Goal: Task Accomplishment & Management: Manage account settings

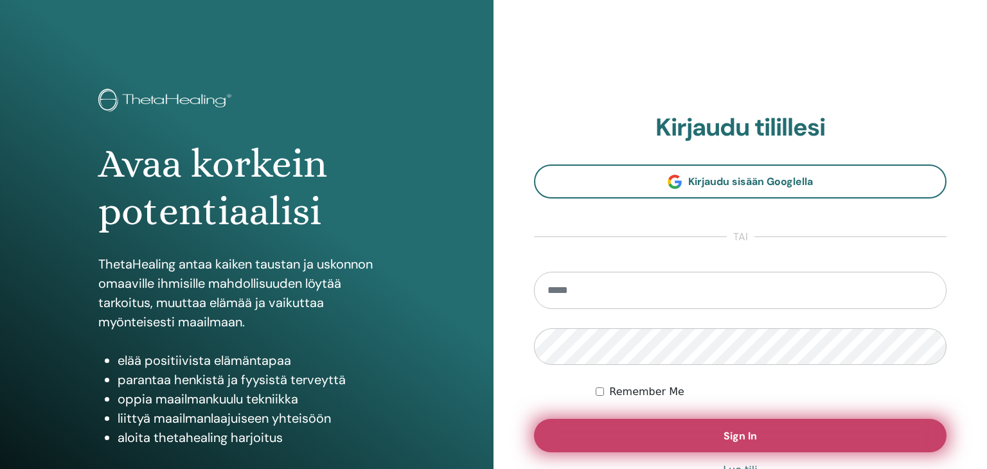
type input "**********"
click at [745, 436] on span "Sign In" at bounding box center [740, 435] width 33 height 13
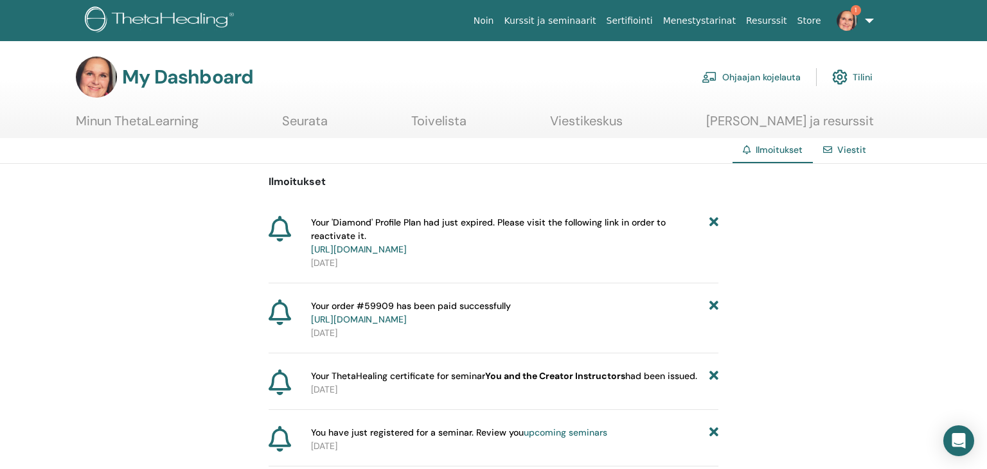
click at [842, 77] on img at bounding box center [839, 77] width 15 height 22
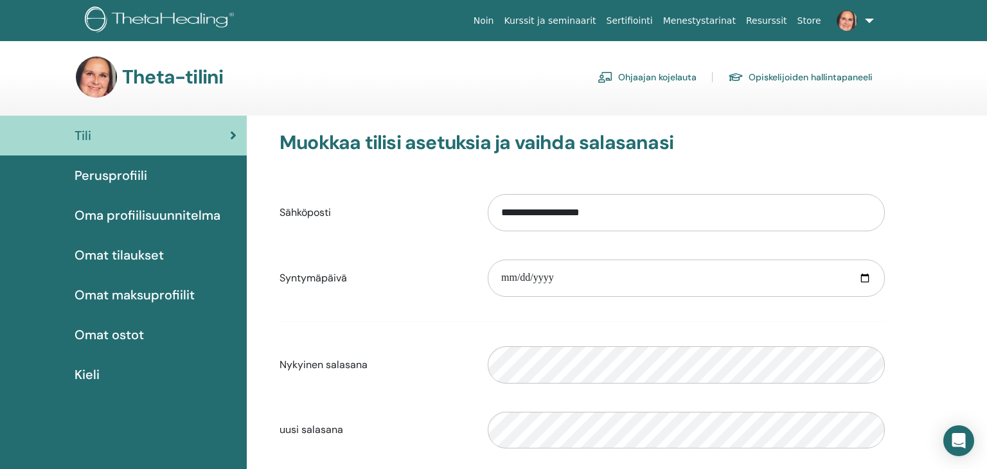
click at [133, 297] on span "Omat maksuprofiilit" at bounding box center [135, 294] width 120 height 19
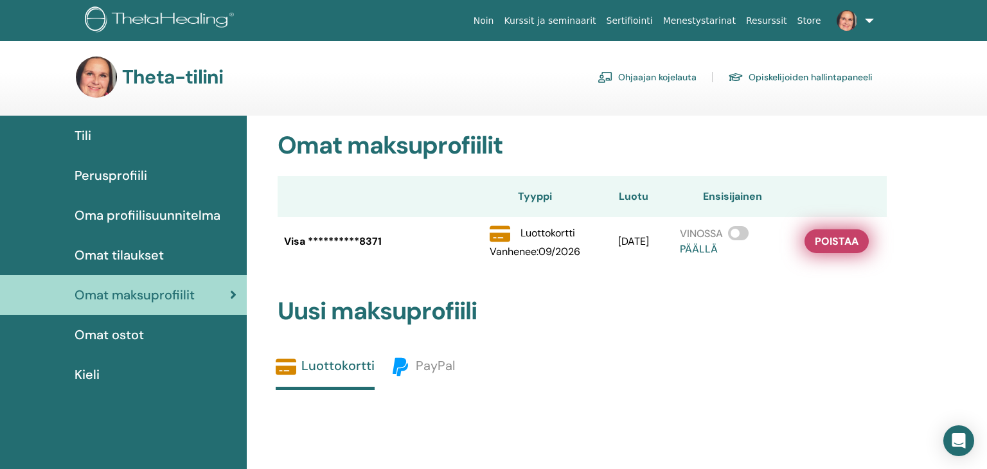
click at [833, 240] on span "poistaa" at bounding box center [837, 241] width 44 height 13
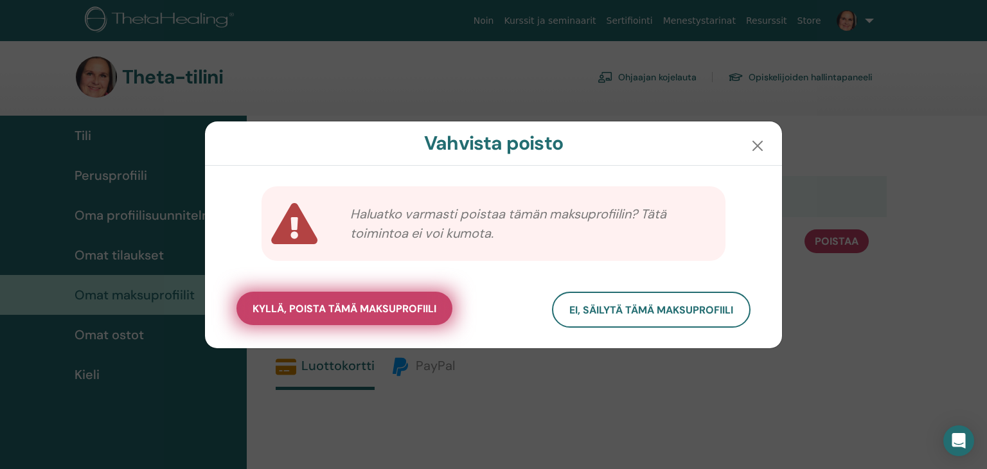
click at [392, 310] on span "kyllä, poista tämä maksuprofiili" at bounding box center [345, 308] width 184 height 13
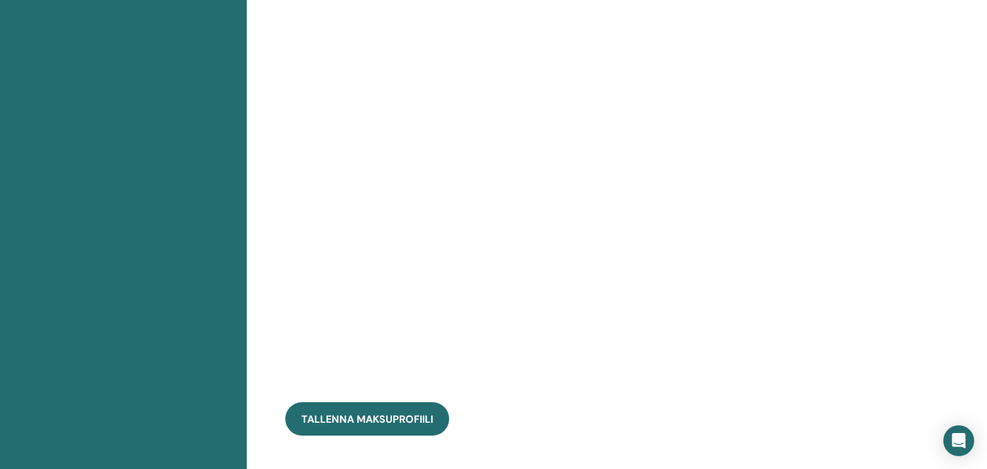
scroll to position [715, 0]
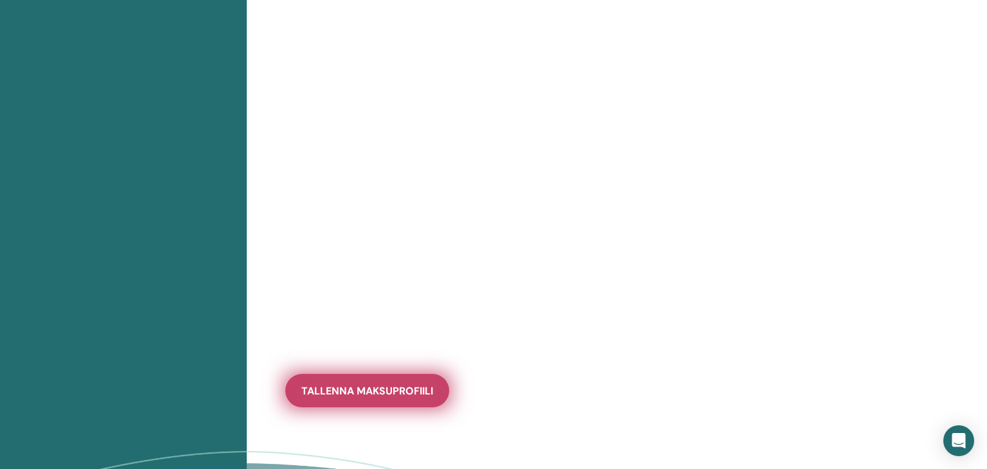
click at [400, 394] on span "tallenna maksuprofiili" at bounding box center [367, 390] width 132 height 13
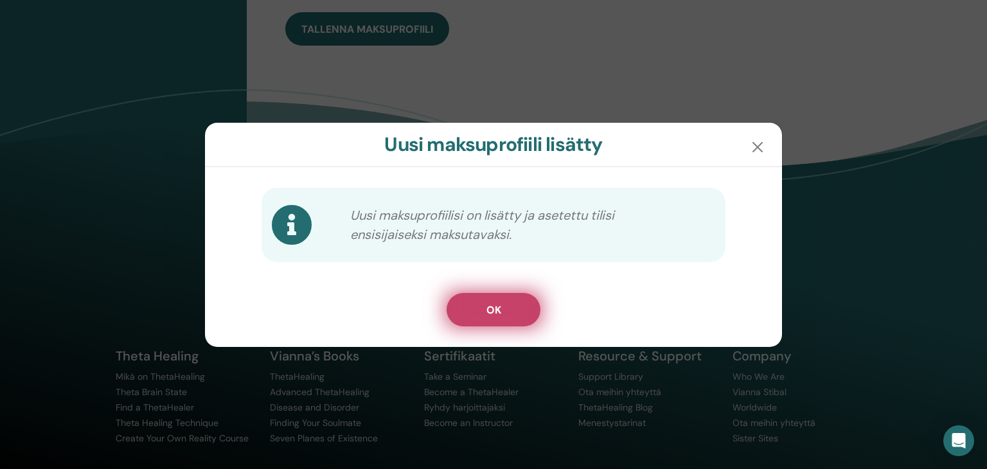
click at [499, 313] on span "OK" at bounding box center [493, 309] width 15 height 13
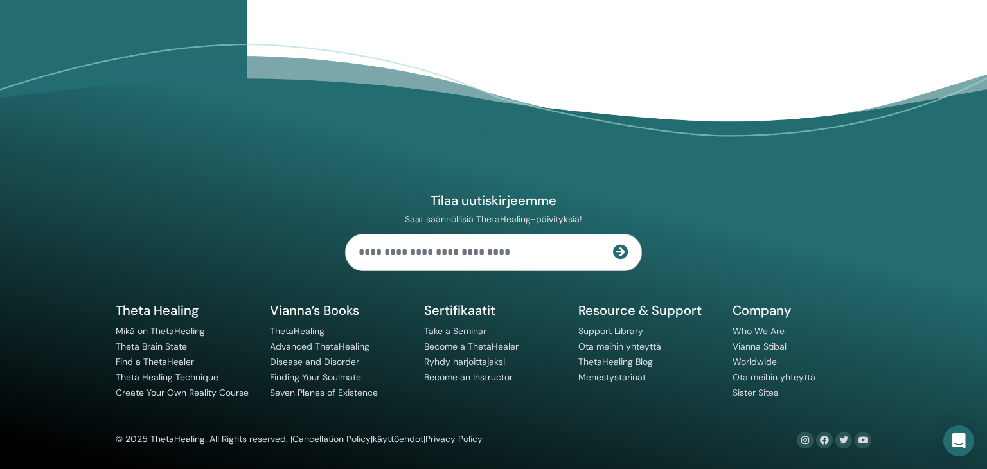
scroll to position [0, 0]
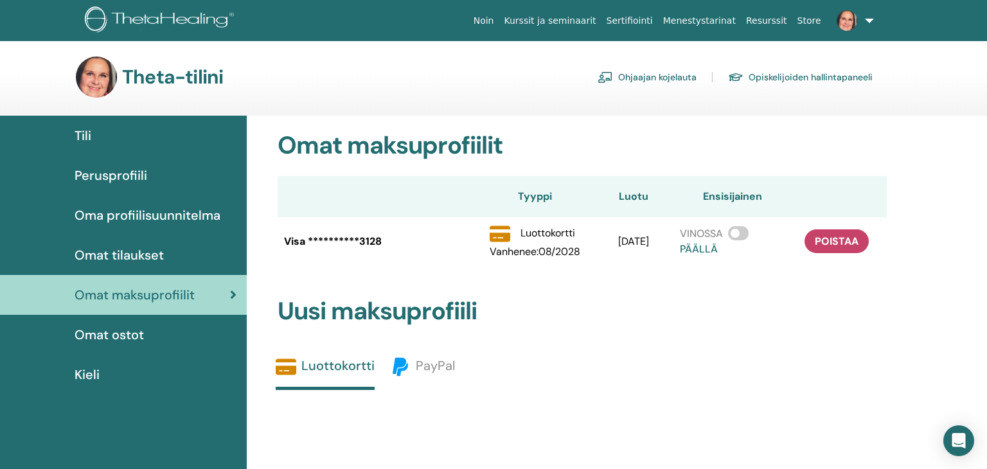
click at [138, 173] on span "Perusprofiili" at bounding box center [111, 175] width 73 height 19
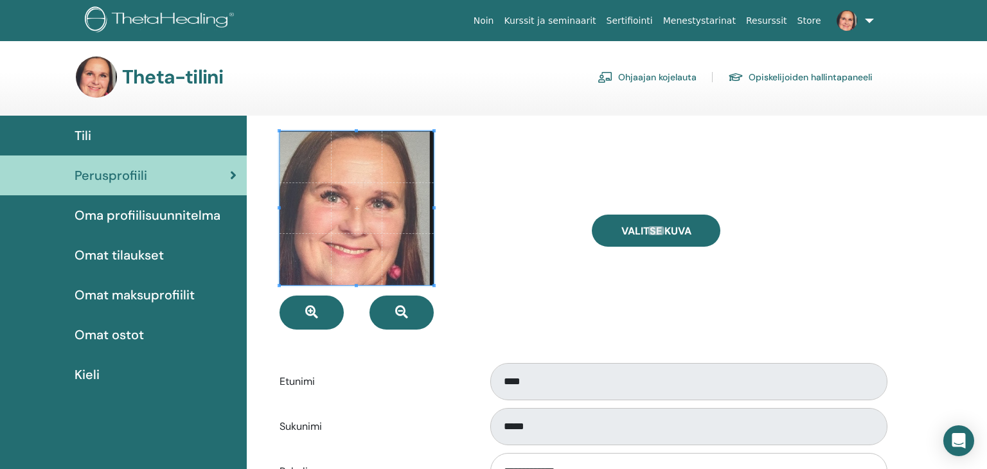
click at [147, 218] on span "Oma profiilisuunnitelma" at bounding box center [148, 215] width 146 height 19
